Goal: Find contact information: Find contact information

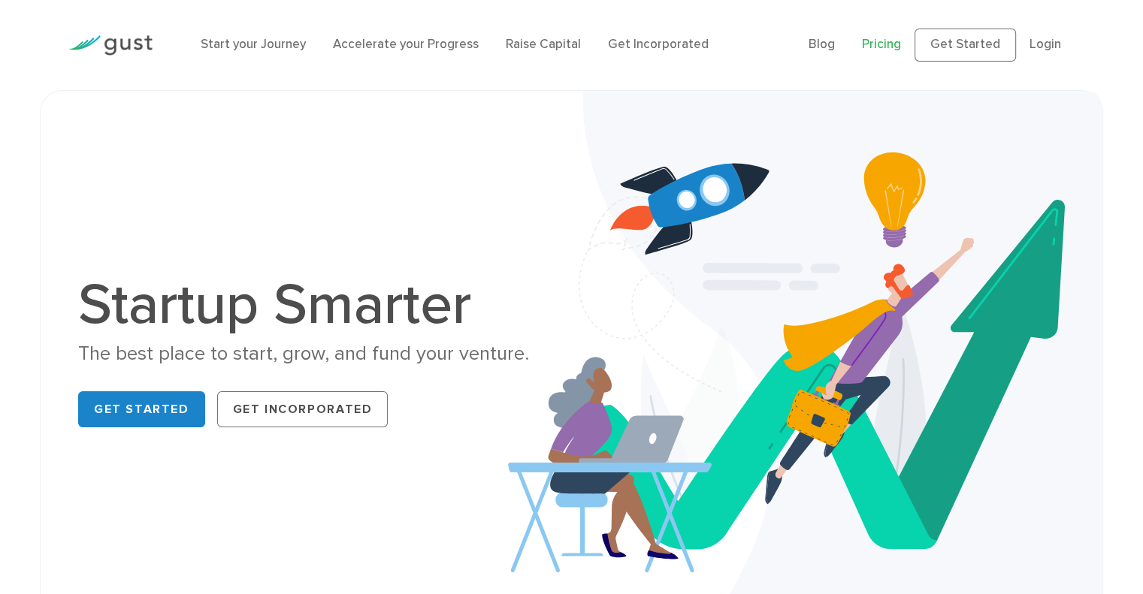
click at [883, 41] on link "Pricing" at bounding box center [881, 44] width 39 height 15
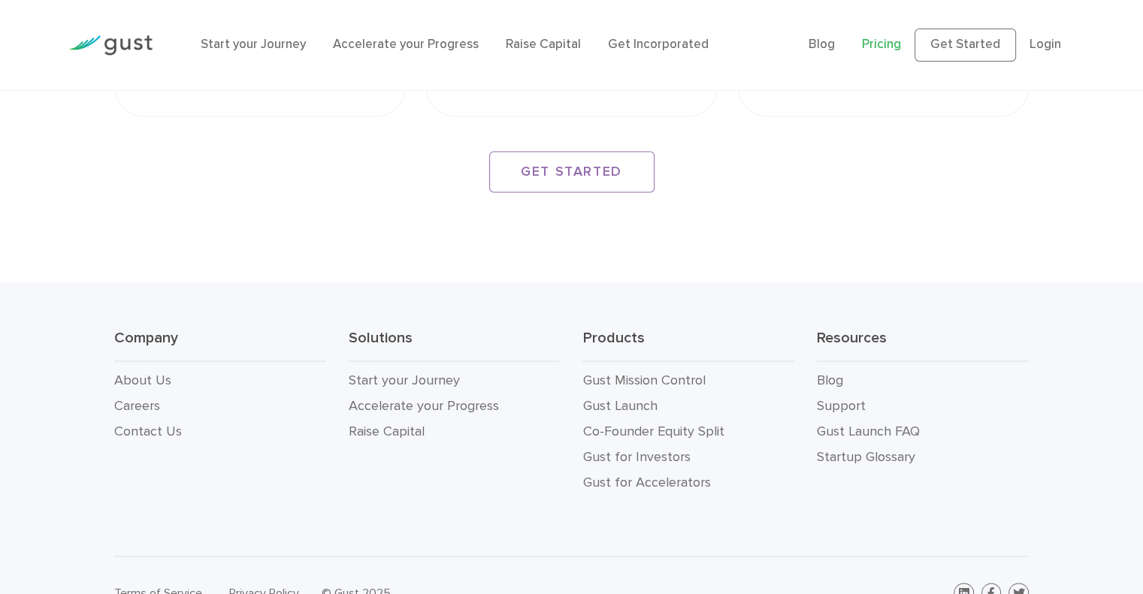
scroll to position [2696, 0]
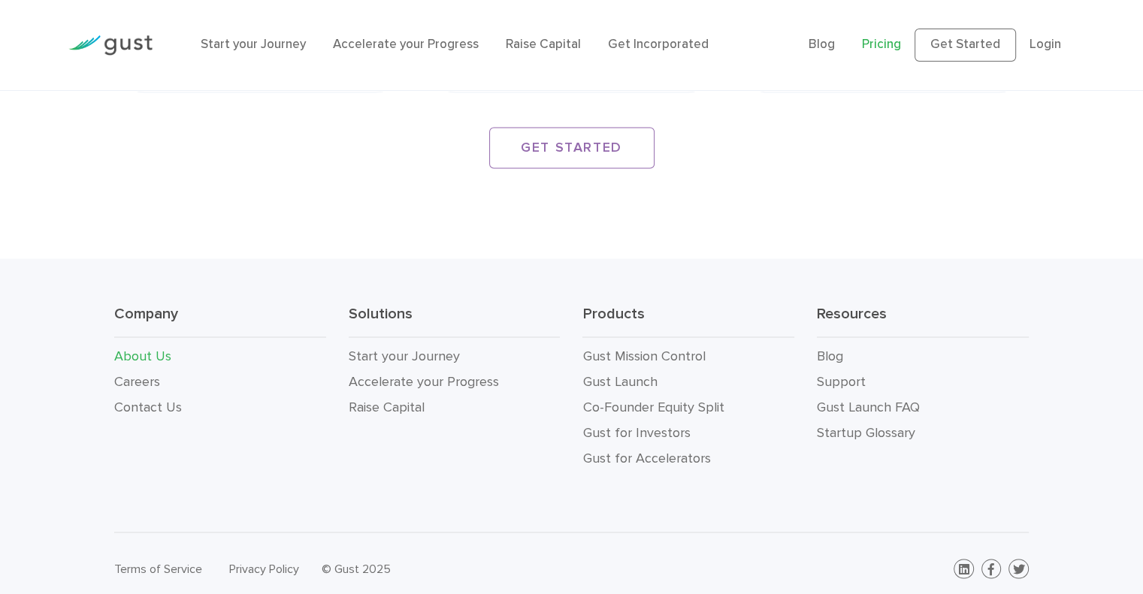
click at [136, 348] on link "About Us" at bounding box center [142, 356] width 57 height 16
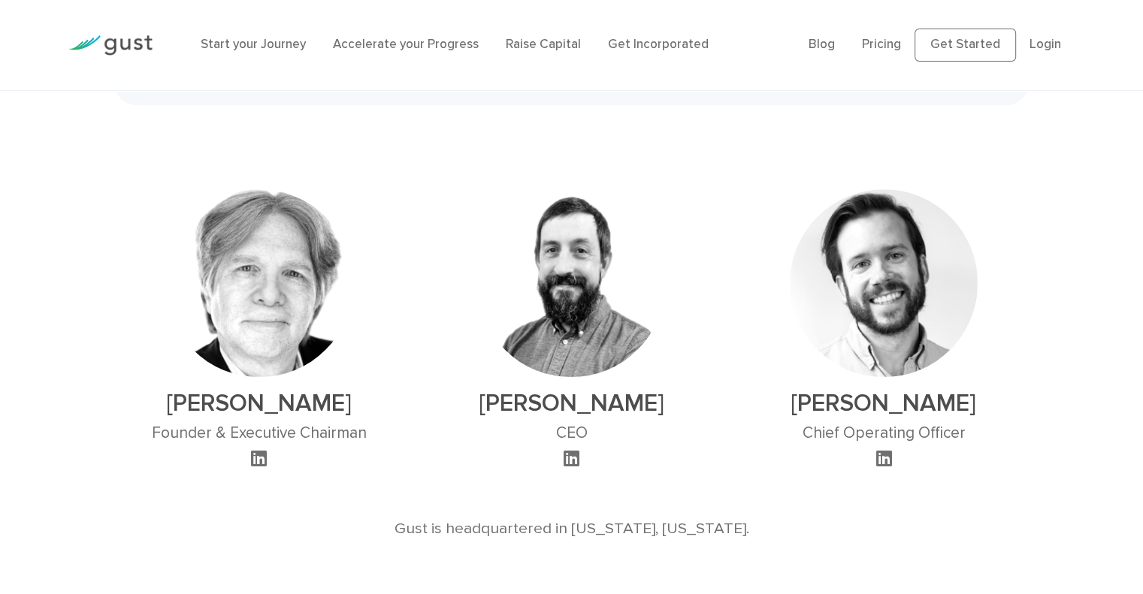
scroll to position [876, 0]
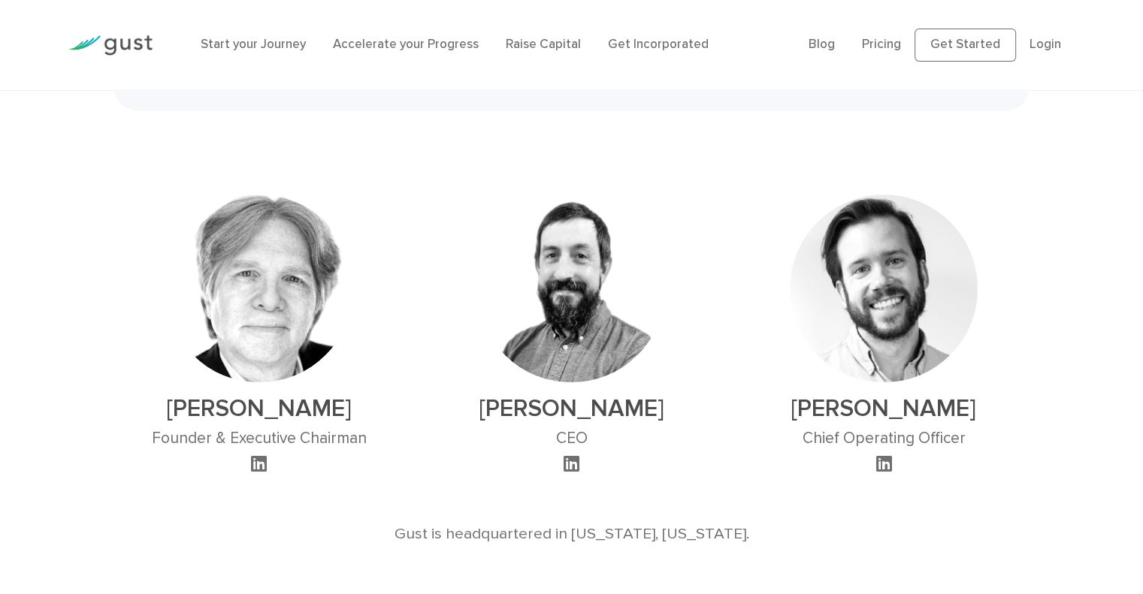
click at [864, 394] on h2 "Ryan Nash" at bounding box center [884, 408] width 188 height 29
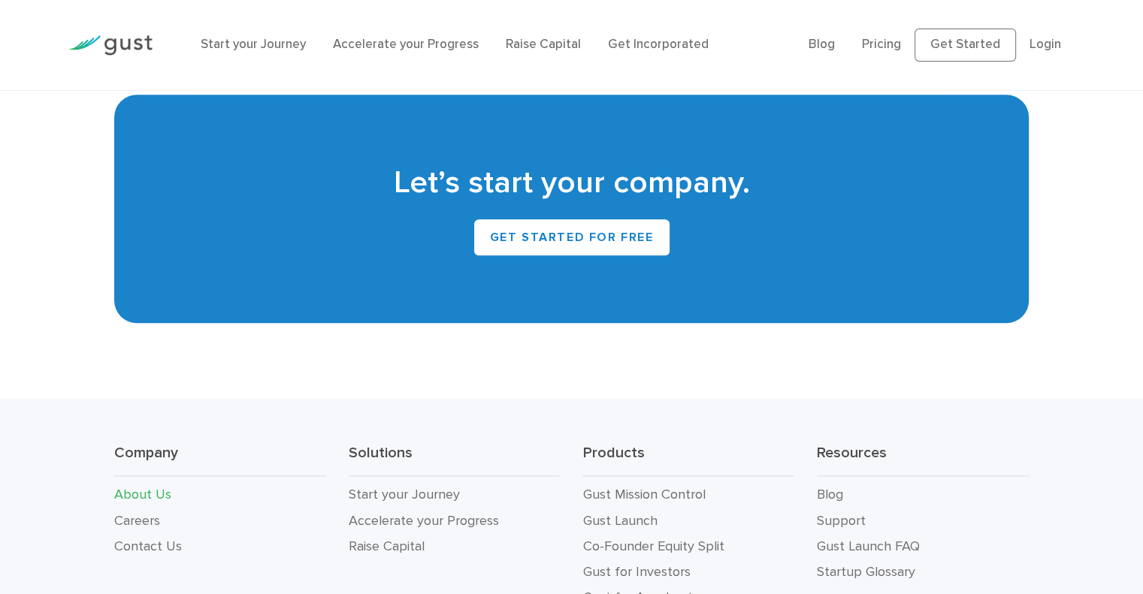
scroll to position [1535, 0]
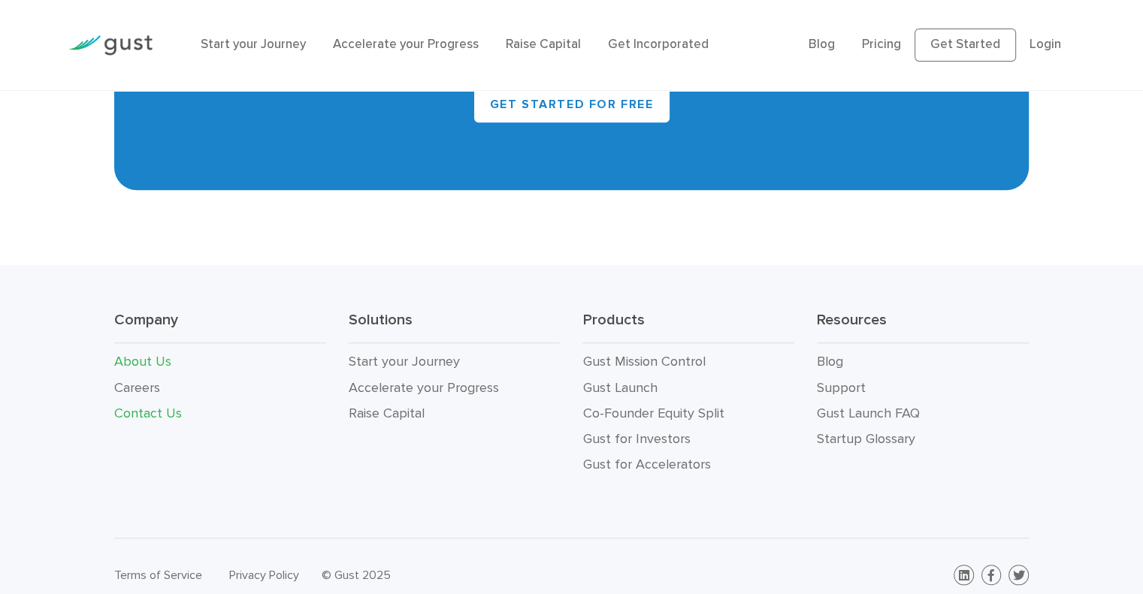
click at [137, 406] on link "Contact Us" at bounding box center [148, 414] width 68 height 16
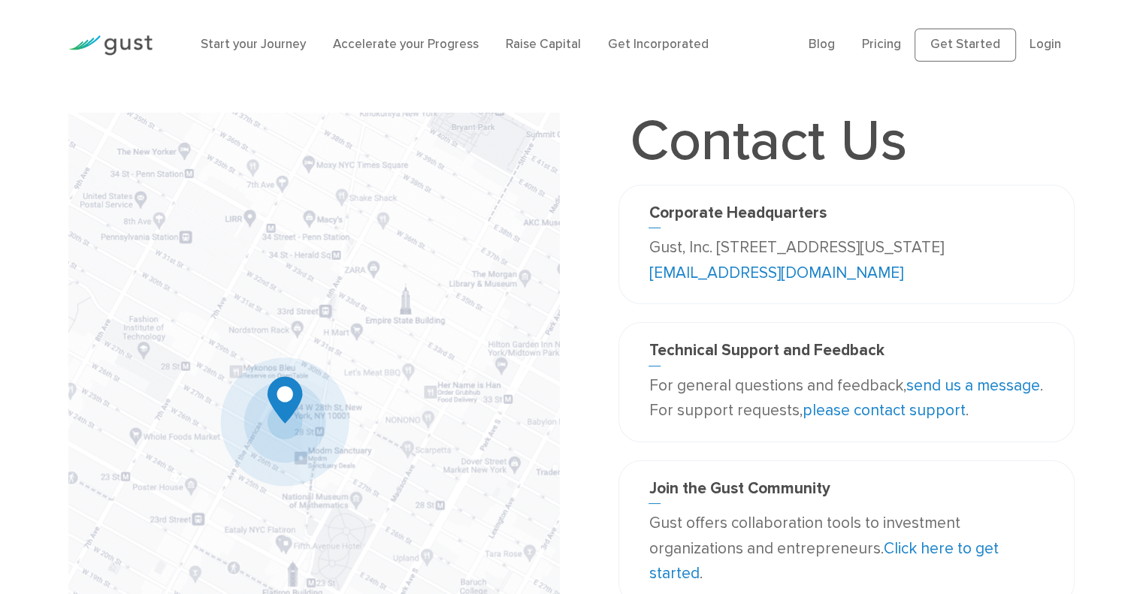
click at [779, 279] on link "info@gust.com" at bounding box center [775, 273] width 254 height 19
drag, startPoint x: 832, startPoint y: 276, endPoint x: 726, endPoint y: 279, distance: 106.0
click at [726, 279] on p "Gust, Inc. 188 Grand Street Second Floor New York, NY 10013 USA info@gust.com" at bounding box center [845, 260] width 395 height 50
copy link "info@gust.com"
